Goal: Transaction & Acquisition: Purchase product/service

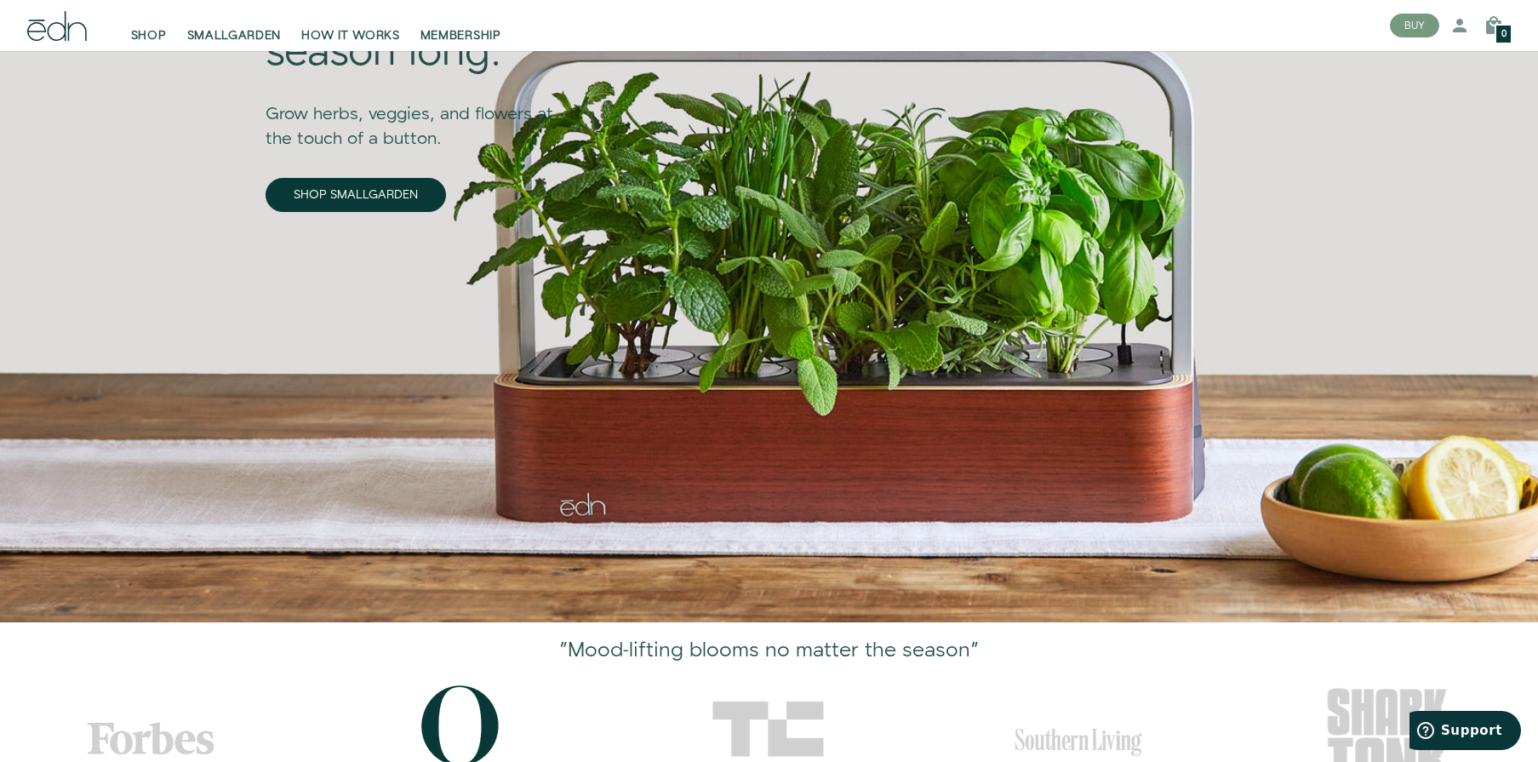
scroll to position [160, 0]
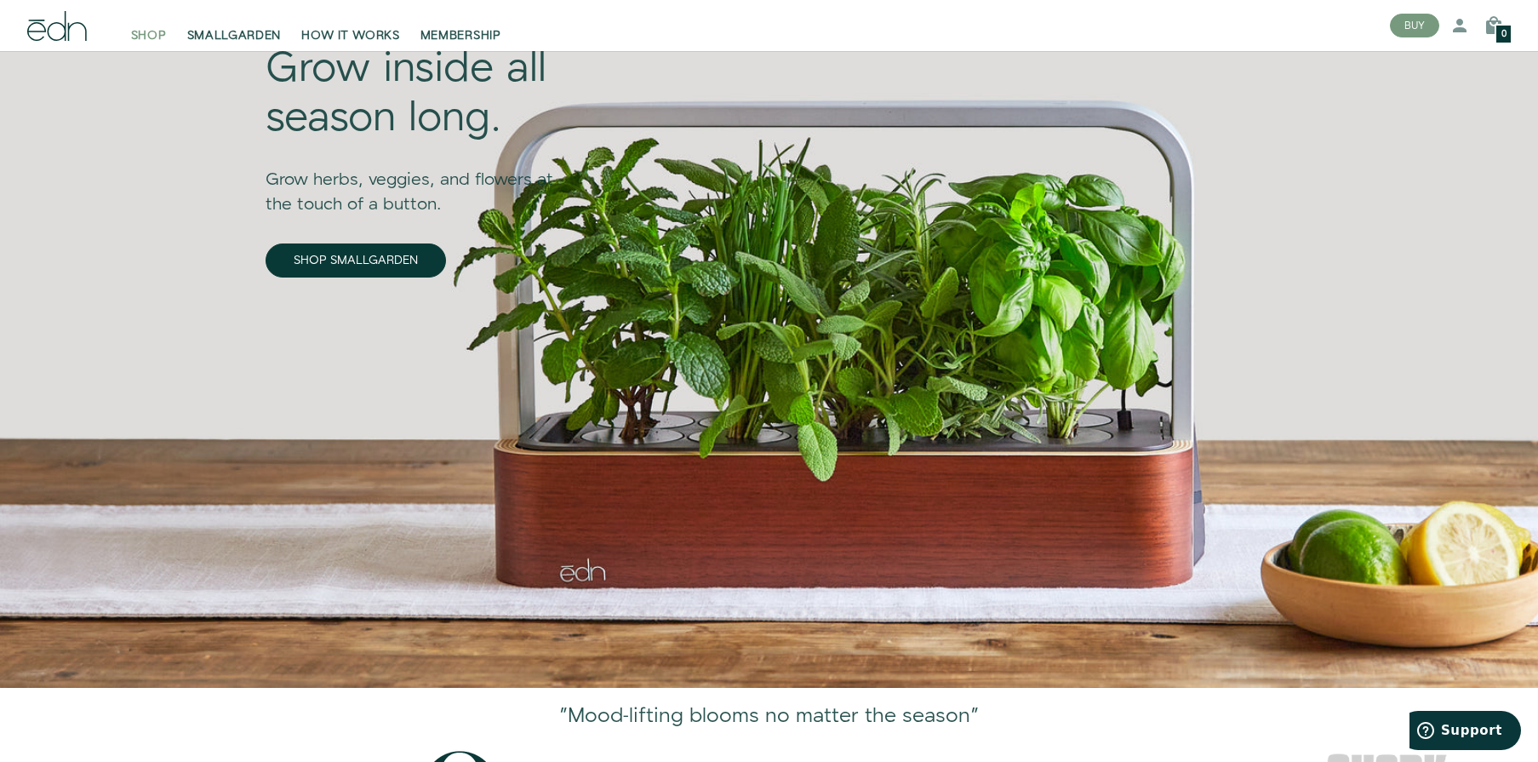
click at [144, 31] on span "SHOP" at bounding box center [149, 35] width 36 height 17
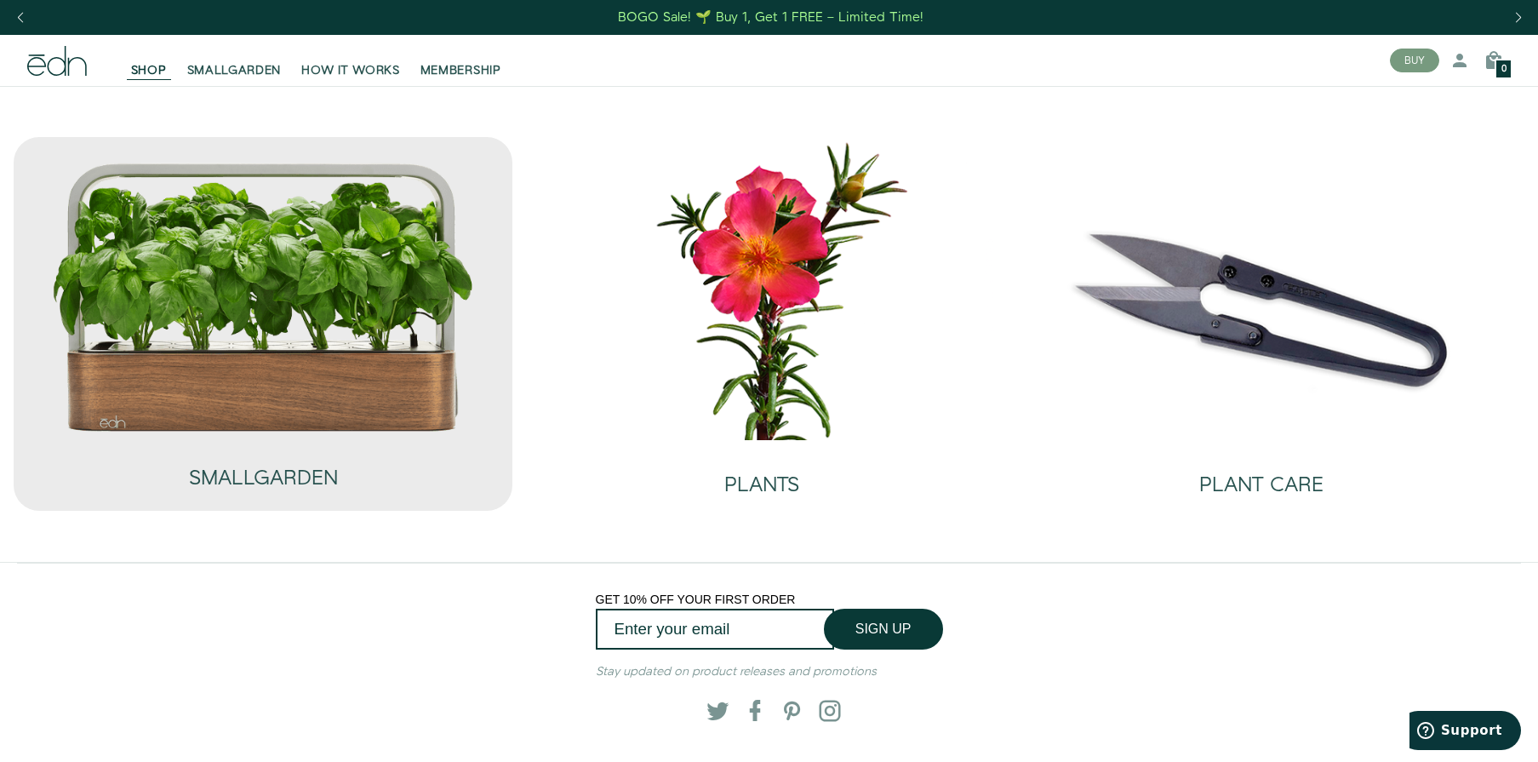
click at [451, 260] on img at bounding box center [263, 297] width 425 height 272
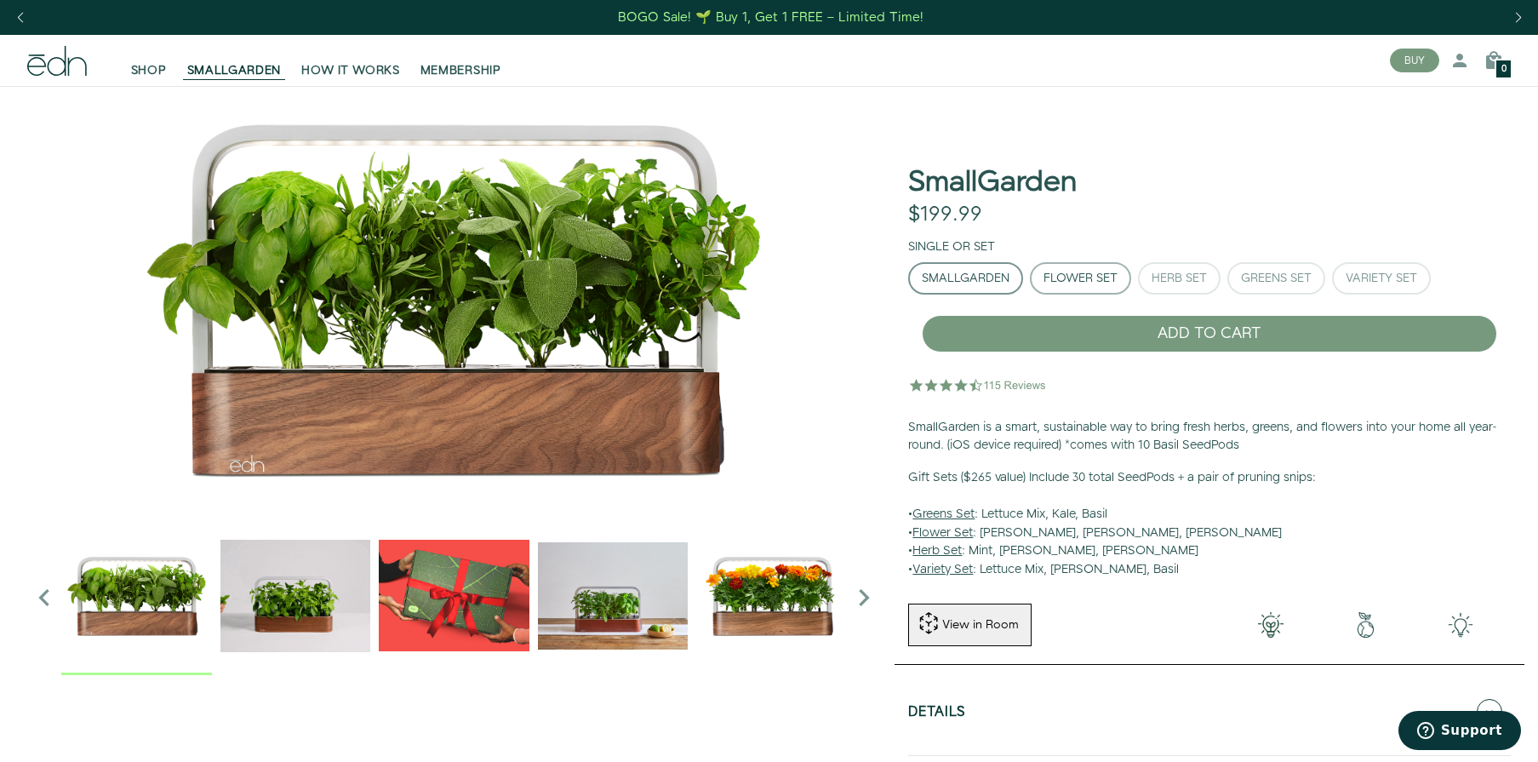
click at [1103, 276] on button "Flower Set" at bounding box center [1080, 278] width 101 height 32
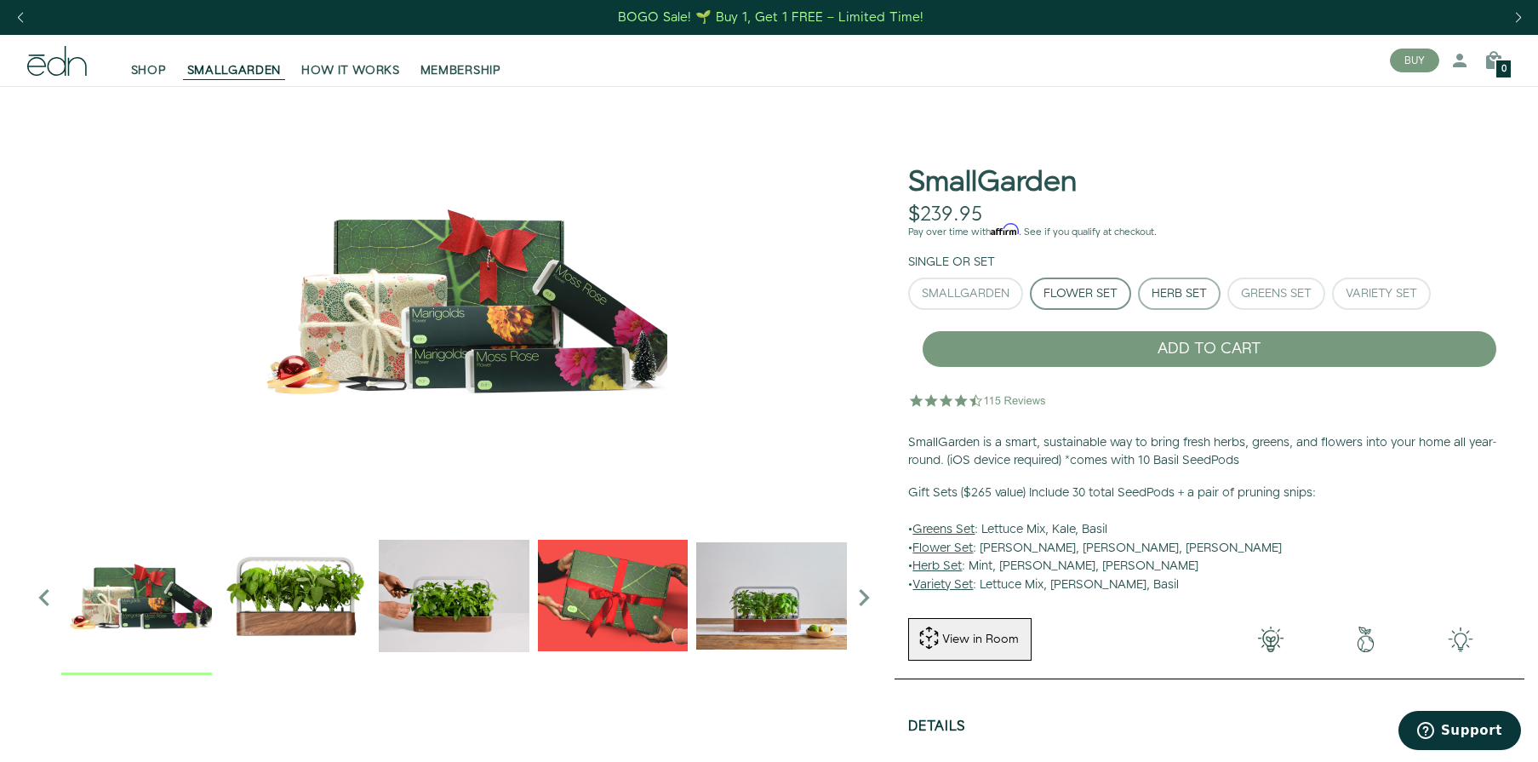
click at [1198, 292] on div "Herb Set" at bounding box center [1179, 294] width 55 height 12
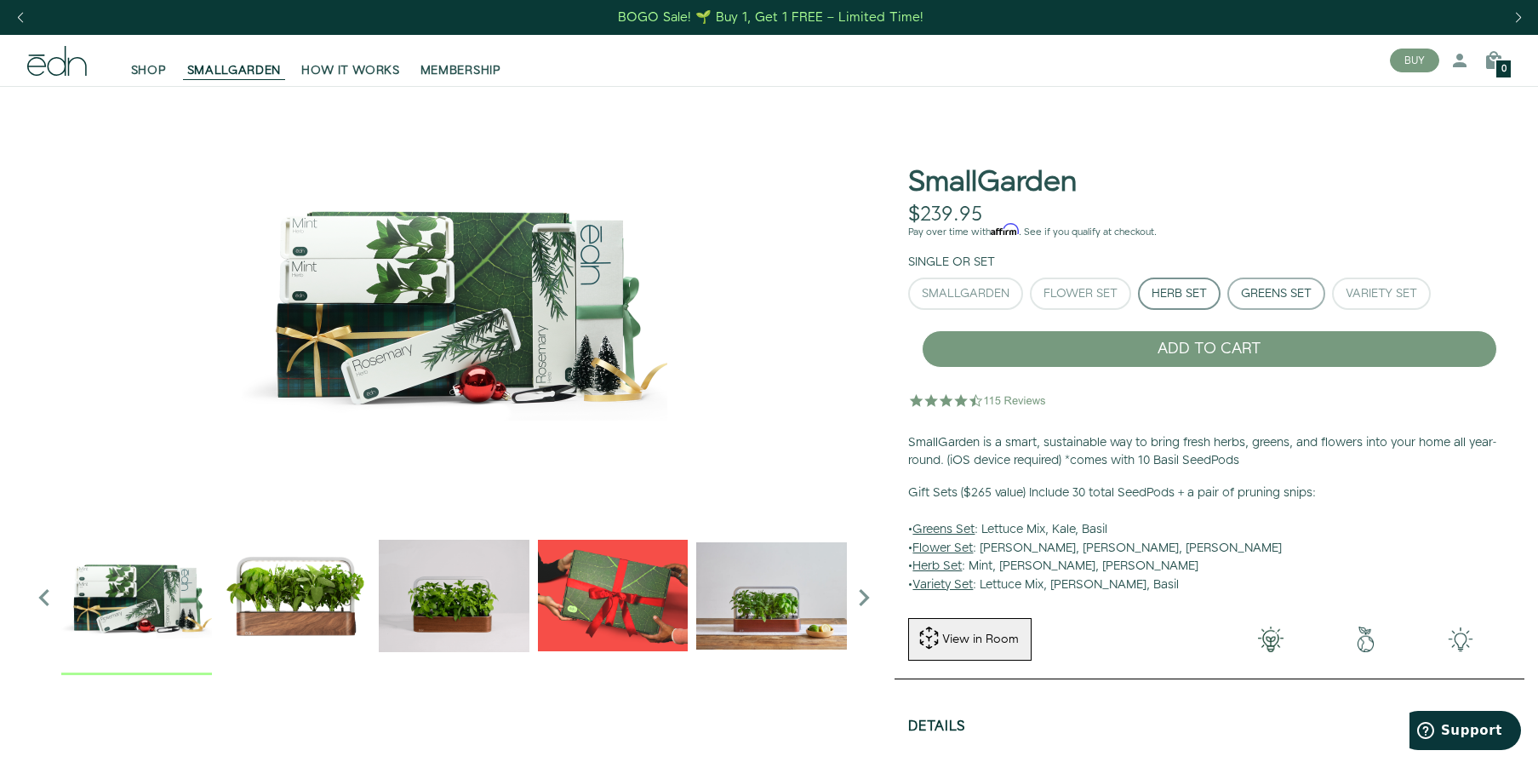
click at [1290, 299] on div "Greens Set" at bounding box center [1276, 294] width 71 height 12
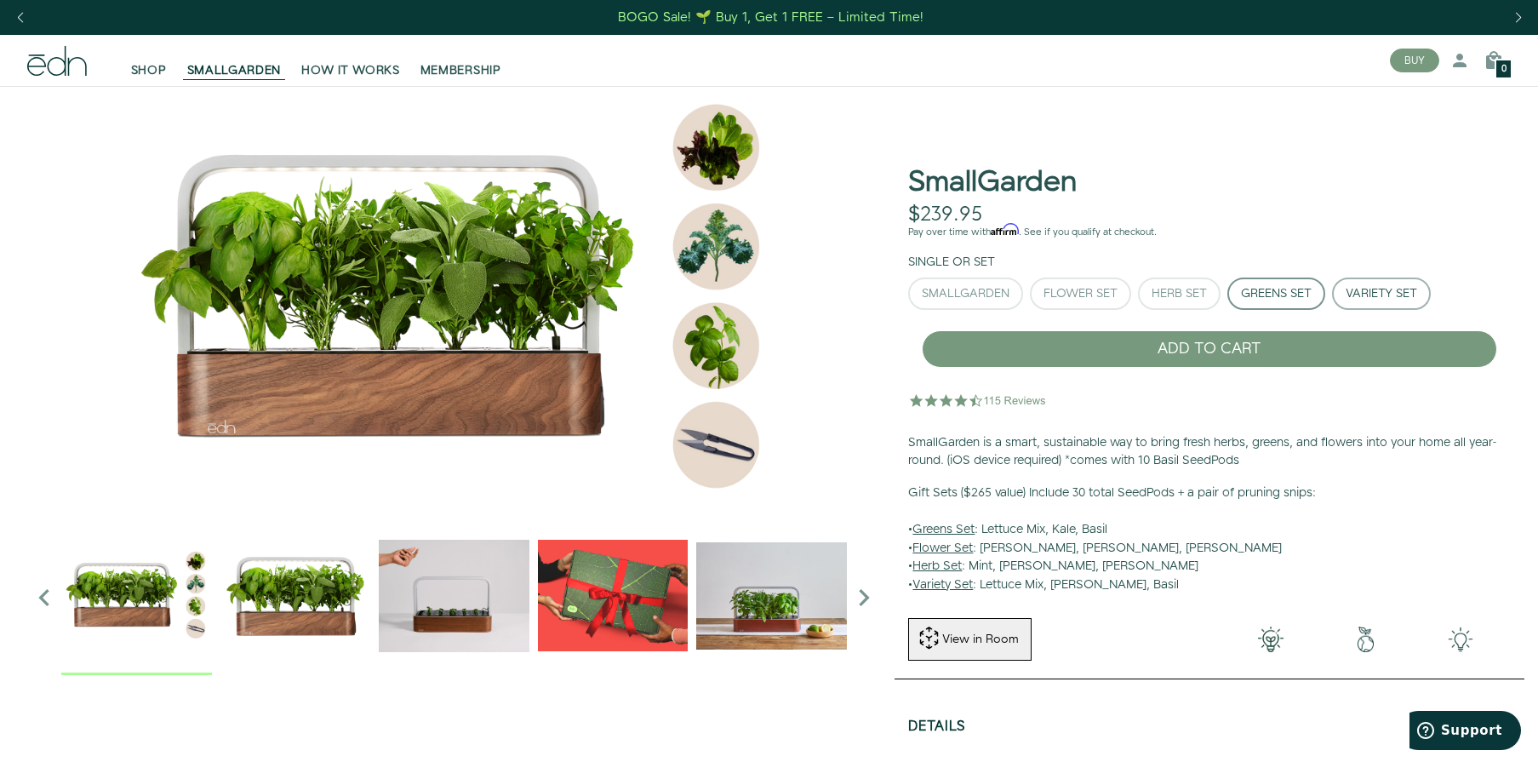
click at [1358, 302] on button "Variety Set" at bounding box center [1381, 293] width 99 height 32
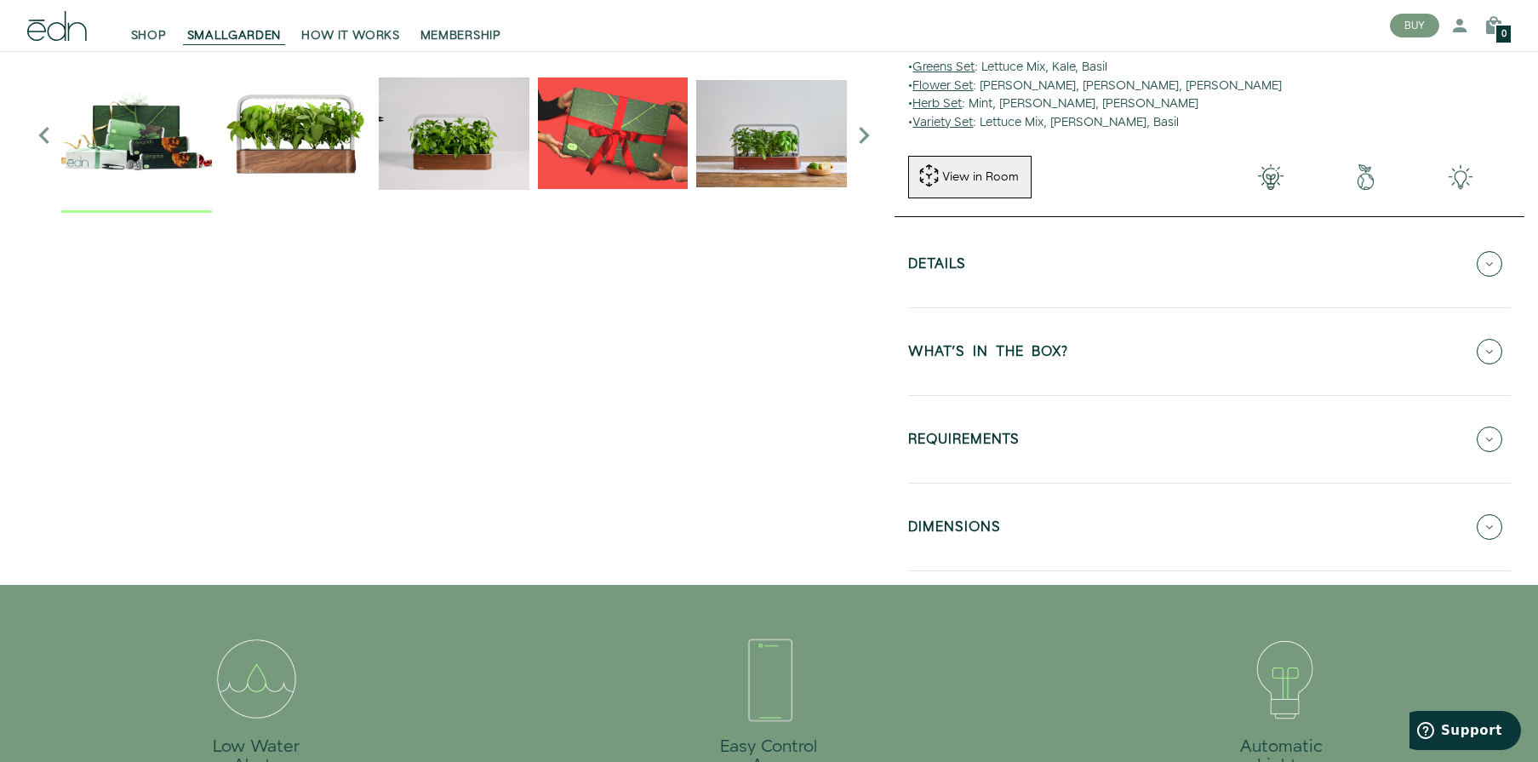
scroll to position [462, 0]
